Goal: Task Accomplishment & Management: Use online tool/utility

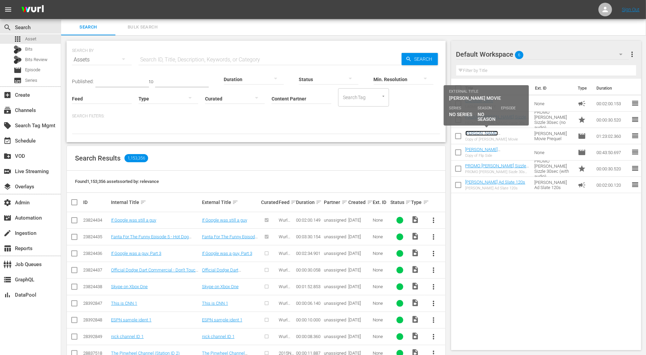
click at [501, 132] on link "[PERSON_NAME][MEDICAL_DATA] [PERSON_NAME] Movie" at bounding box center [487, 138] width 45 height 15
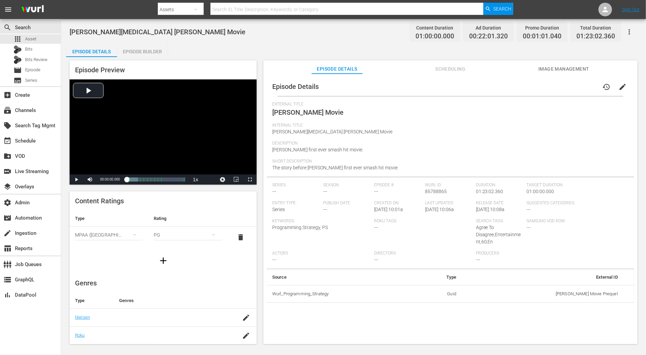
click at [446, 69] on span "Scheduling" at bounding box center [450, 69] width 51 height 8
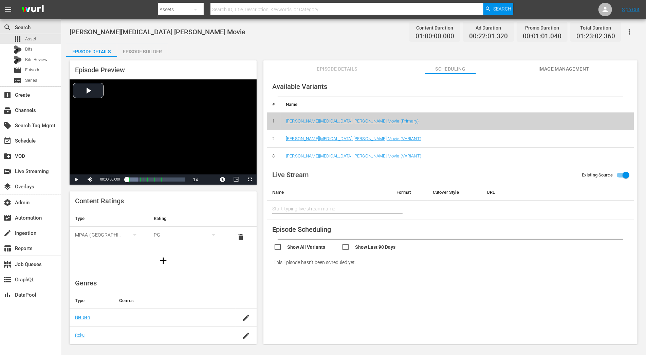
click at [350, 69] on span "Episode Details" at bounding box center [337, 69] width 51 height 8
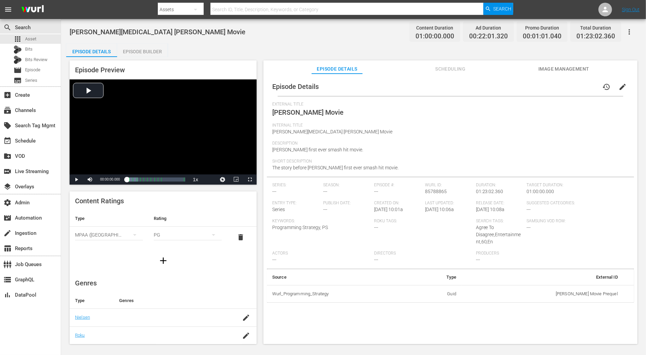
click at [148, 58] on div "Episode Preview Video Player is loading. Play Video Play Mute Current Time 00:0…" at bounding box center [353, 203] width 575 height 293
click at [148, 55] on div "Episode Builder" at bounding box center [142, 51] width 51 height 16
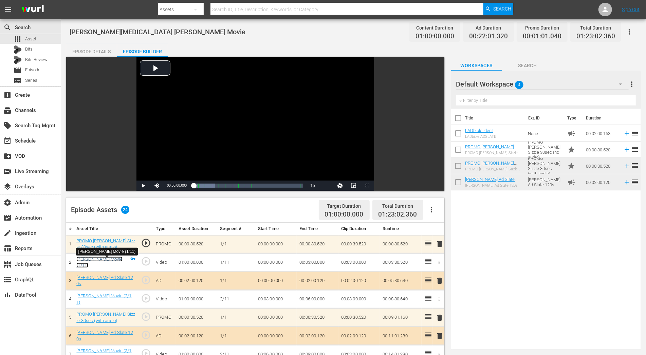
click at [107, 263] on link "[PERSON_NAME] Movie (1/11)" at bounding box center [99, 263] width 46 height 12
click at [633, 33] on icon "button" at bounding box center [629, 32] width 8 height 8
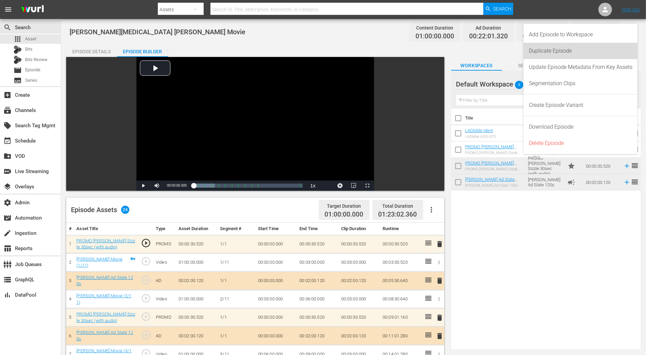
click at [583, 49] on div "Duplicate Episode" at bounding box center [581, 51] width 104 height 16
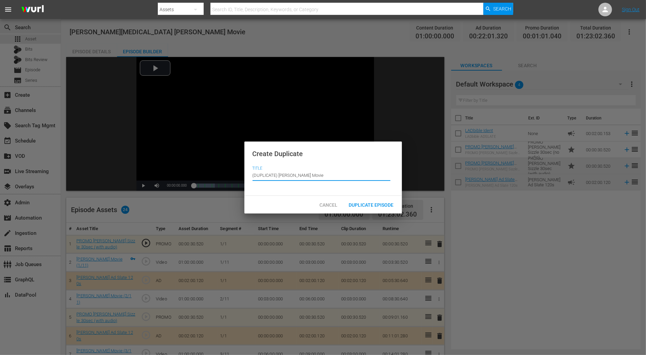
click at [314, 176] on input "(DUPLICATE) [PERSON_NAME] Movie" at bounding box center [321, 175] width 138 height 16
click at [357, 201] on div "Duplicate Episode" at bounding box center [371, 205] width 56 height 13
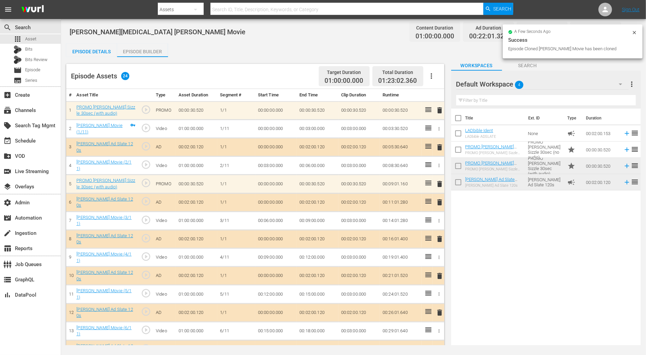
click at [434, 77] on icon "button" at bounding box center [431, 76] width 8 height 8
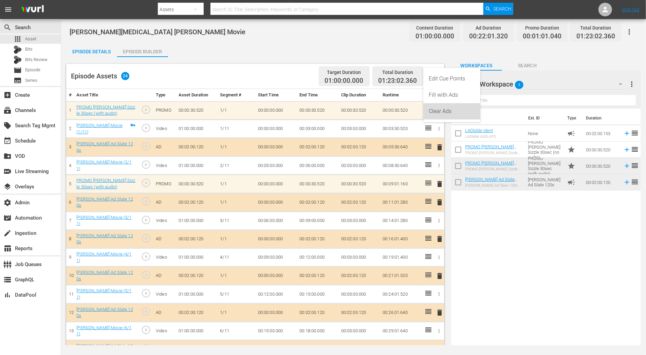
click at [436, 113] on div "Clear Ads" at bounding box center [452, 111] width 46 height 16
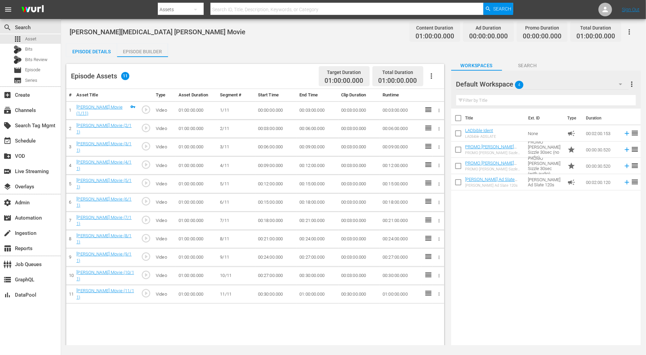
click at [561, 98] on input "text" at bounding box center [546, 100] width 180 height 11
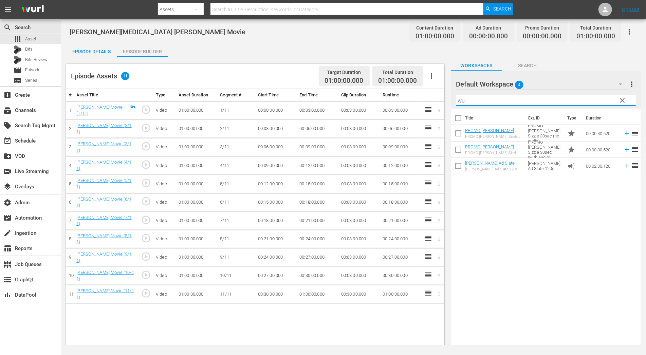
type input "w"
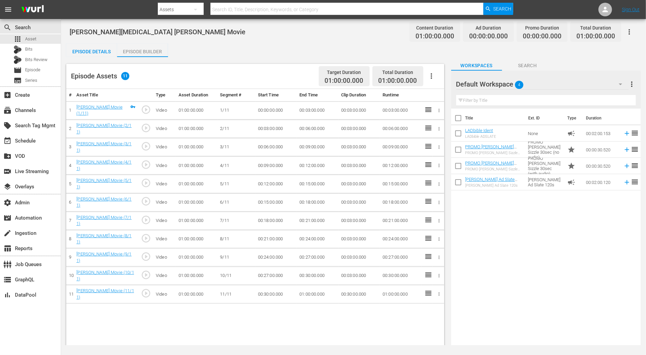
click at [523, 54] on div "Episode Details Episode Builder Episode Preview Content Ratings Type Rating Sel…" at bounding box center [353, 218] width 575 height 350
click at [525, 62] on span "Search" at bounding box center [527, 65] width 51 height 8
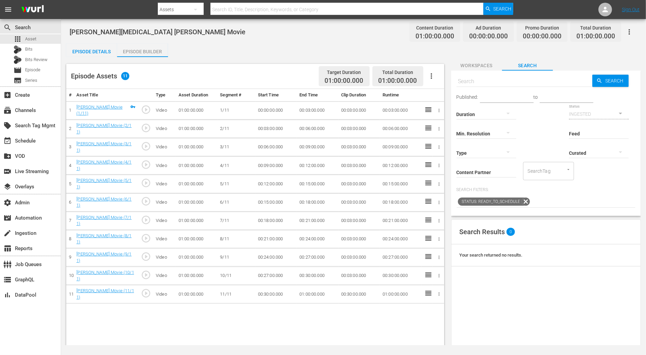
click at [495, 83] on input "text" at bounding box center [524, 81] width 136 height 16
type input "wurl"
click at [501, 83] on input "text" at bounding box center [524, 81] width 136 height 16
type input "show"
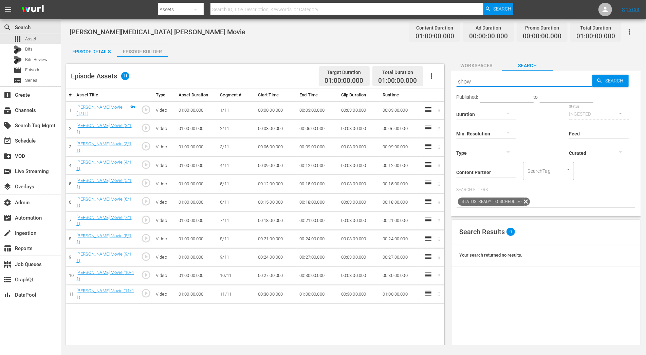
type input "show"
click at [480, 172] on input "Content Partner" at bounding box center [486, 173] width 60 height 24
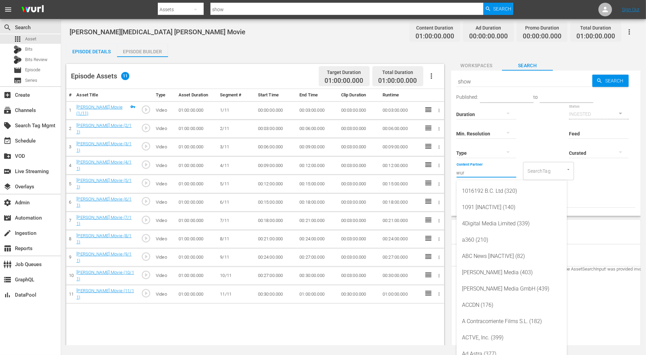
type input "wurl"
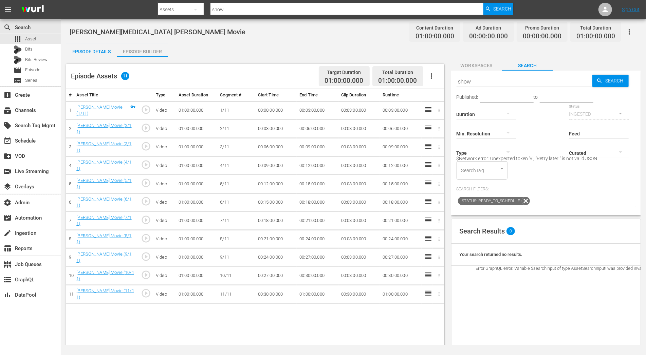
click at [526, 199] on icon at bounding box center [526, 201] width 8 height 8
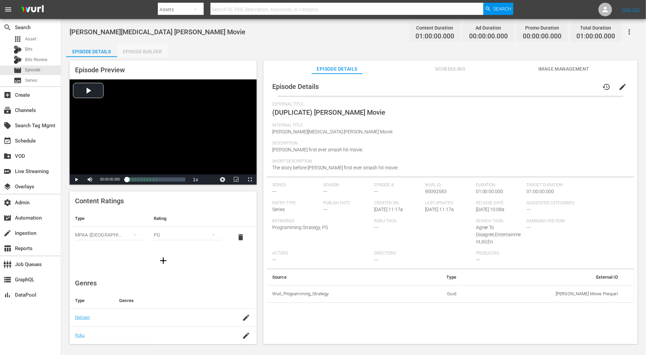
click at [147, 50] on div "Episode Builder" at bounding box center [142, 51] width 51 height 16
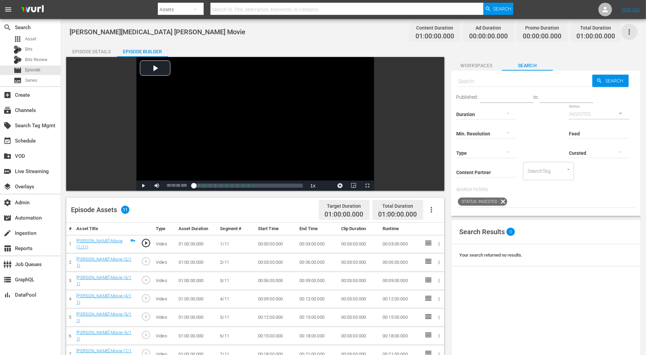
click at [630, 33] on icon "button" at bounding box center [629, 32] width 8 height 8
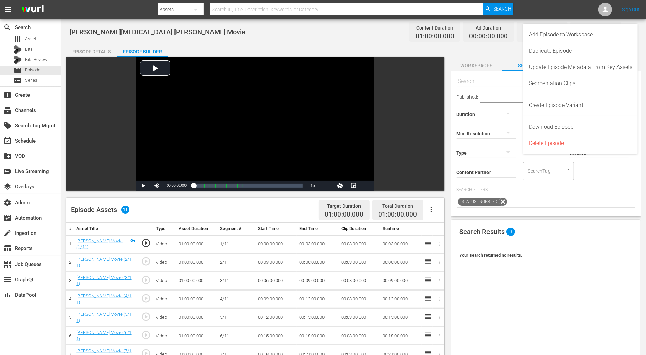
click at [477, 101] on div "Duration" at bounding box center [486, 110] width 60 height 24
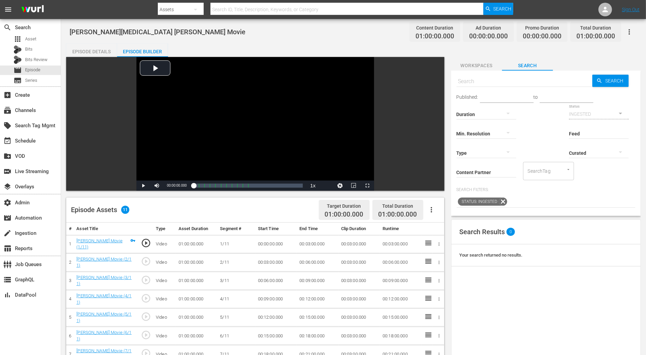
click at [481, 171] on input "Content Partner" at bounding box center [486, 173] width 60 height 24
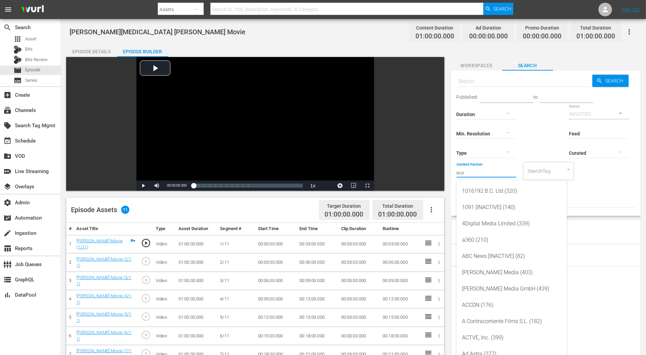
type input "wurl"
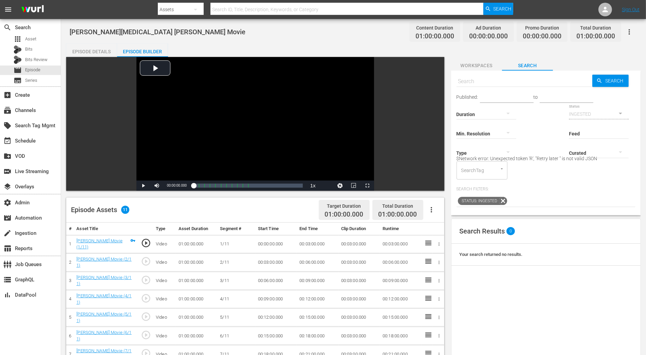
click at [497, 154] on div at bounding box center [486, 152] width 60 height 19
click at [536, 167] on div "Video Ad Bits Live Promo Placeholder" at bounding box center [323, 177] width 646 height 355
click at [504, 199] on icon at bounding box center [503, 200] width 9 height 9
click at [502, 200] on icon at bounding box center [503, 200] width 9 height 9
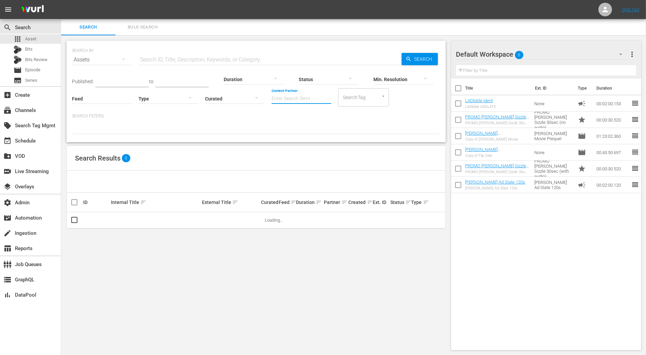
click at [284, 97] on input "Content Partner" at bounding box center [301, 99] width 60 height 24
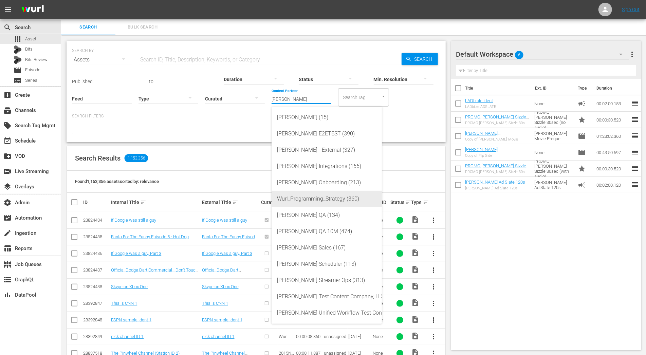
click at [355, 199] on div "Wurl_Programming_Strategy (360)" at bounding box center [326, 199] width 99 height 16
type input "Wurl_Programming_Strategy (360)"
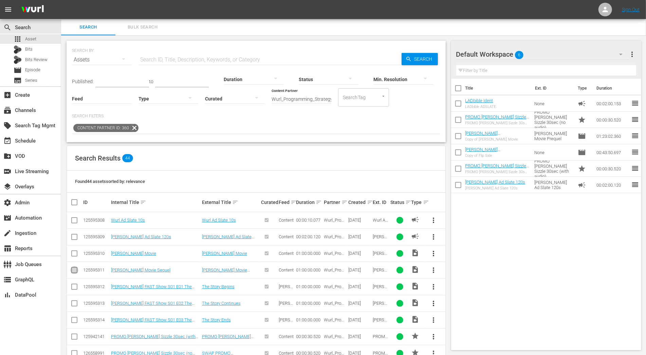
click at [73, 268] on input "checkbox" at bounding box center [74, 271] width 8 height 8
checkbox input "true"
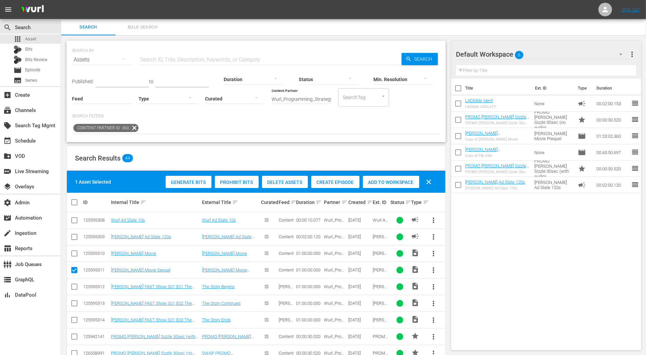
click at [395, 180] on span "Add to Workspace" at bounding box center [391, 182] width 56 height 5
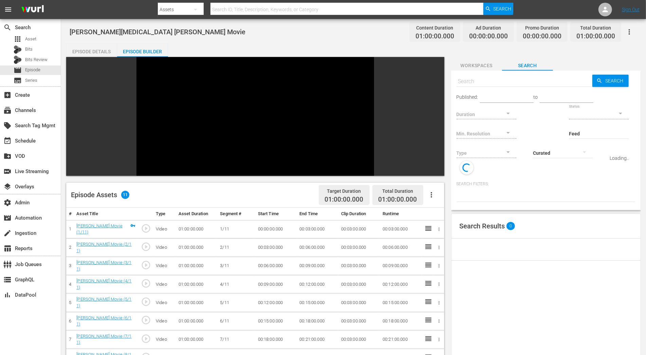
click at [481, 65] on span "Workspaces" at bounding box center [476, 65] width 51 height 8
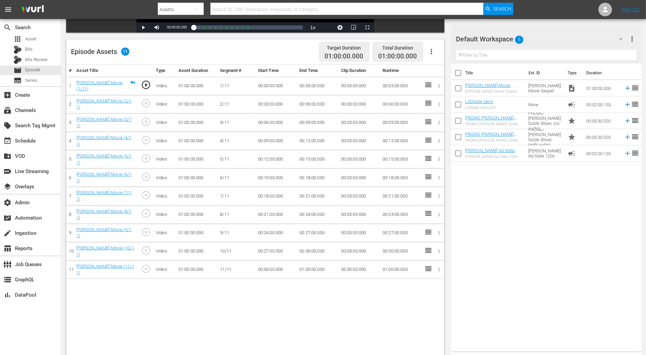
scroll to position [176, 0]
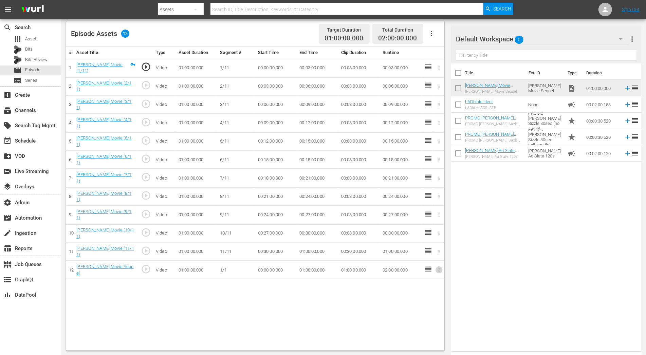
click at [439, 267] on icon "button" at bounding box center [438, 269] width 5 height 5
click at [323, 307] on div at bounding box center [323, 177] width 646 height 355
click at [440, 267] on icon "button" at bounding box center [438, 269] width 5 height 5
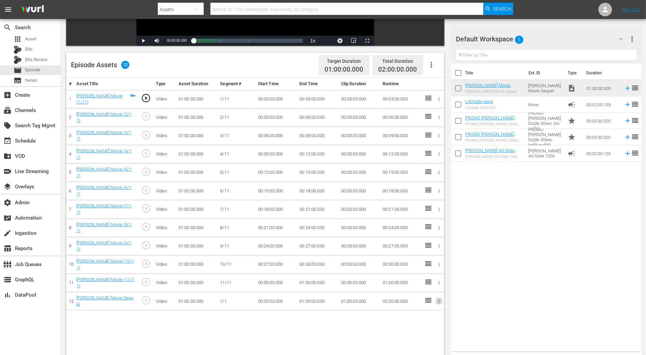
scroll to position [160, 0]
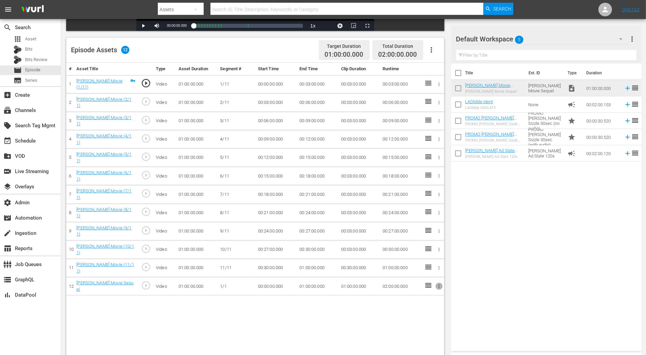
click at [440, 284] on icon "button" at bounding box center [438, 286] width 5 height 5
click at [477, 273] on div at bounding box center [323, 177] width 646 height 355
click at [440, 283] on button "button" at bounding box center [438, 286] width 7 height 7
click at [380, 313] on div at bounding box center [323, 177] width 646 height 355
